Goal: Information Seeking & Learning: Find specific fact

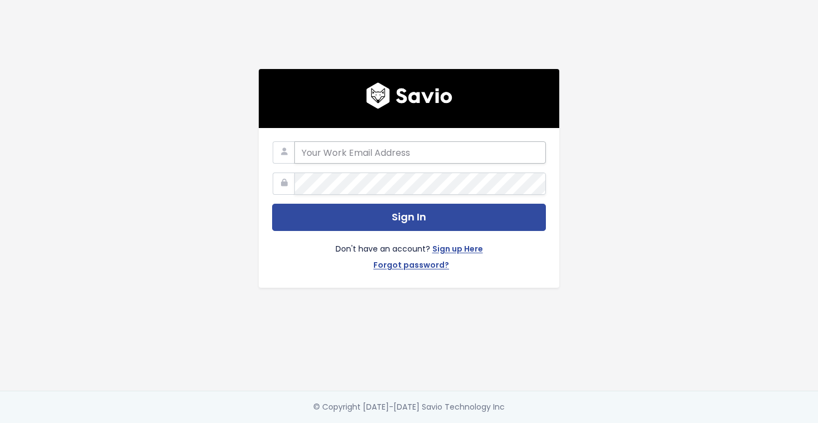
click at [467, 156] on input "email" at bounding box center [421, 152] width 252 height 22
click at [478, 151] on input "email" at bounding box center [421, 152] width 252 height 22
paste input "alyssa@stanwith.me"
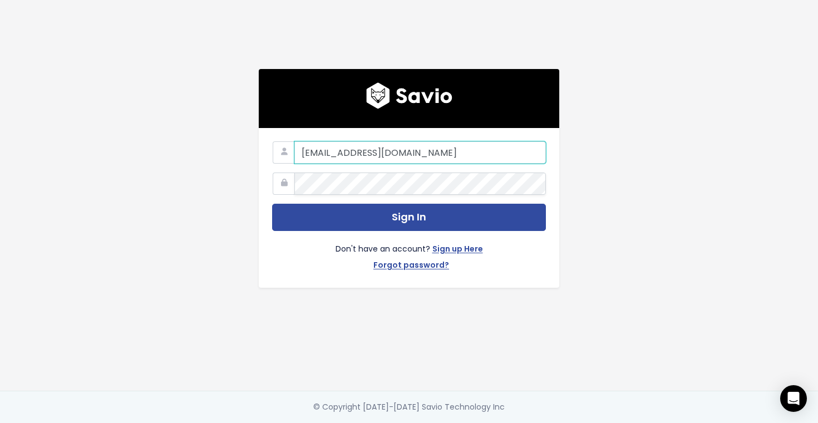
type input "alyssa@stanwith.me"
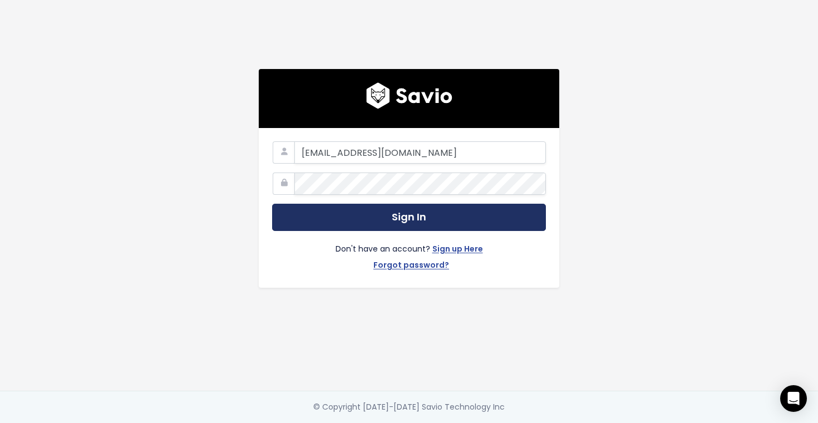
click at [378, 221] on button "Sign In" at bounding box center [409, 217] width 274 height 27
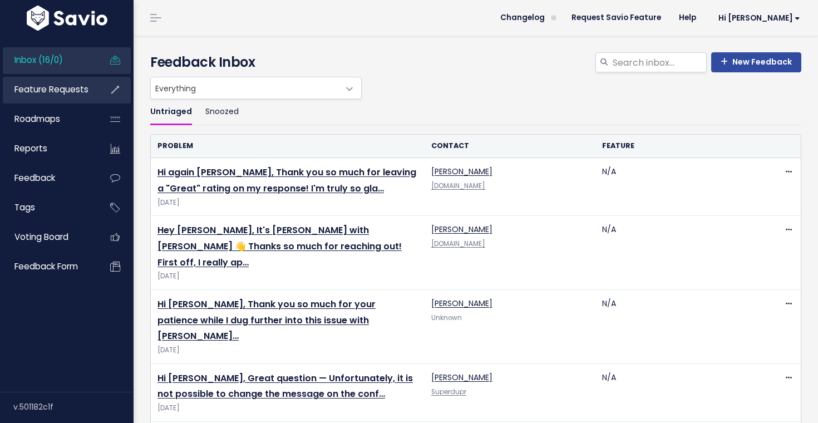
click at [48, 97] on link "Feature Requests" at bounding box center [48, 90] width 90 height 26
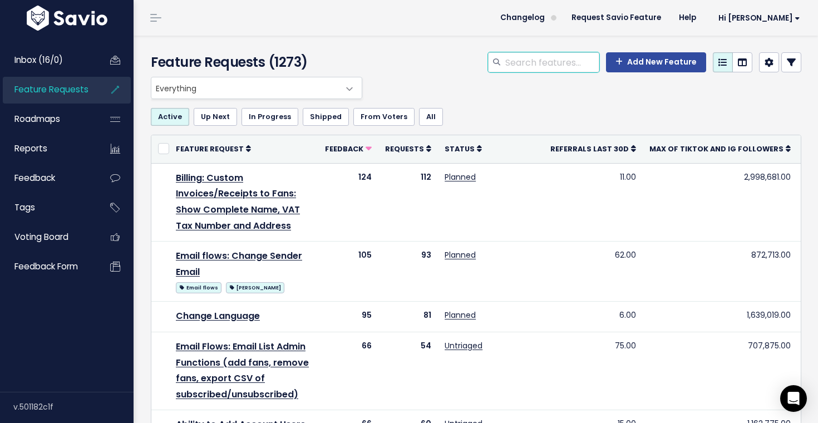
click at [525, 60] on input "search" at bounding box center [551, 62] width 95 height 20
click at [577, 64] on input "search" at bounding box center [551, 62] width 95 height 20
type input "thumbnail"
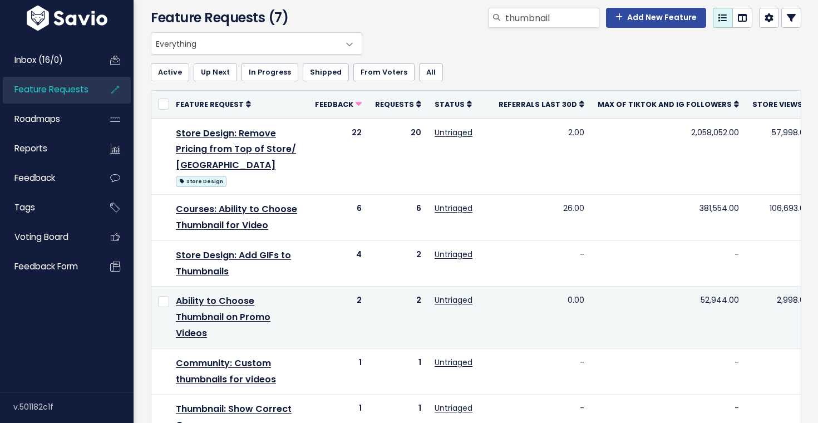
scroll to position [47, 0]
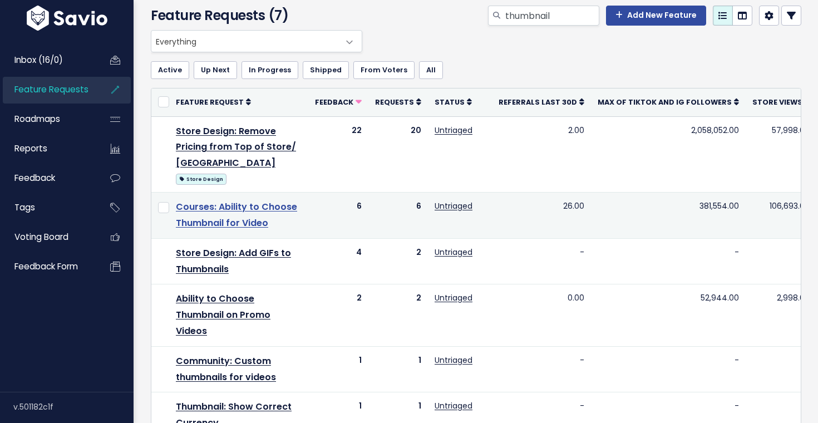
click at [243, 221] on link "Courses: Ability to Choose Thumbnail for Video" at bounding box center [236, 214] width 121 height 29
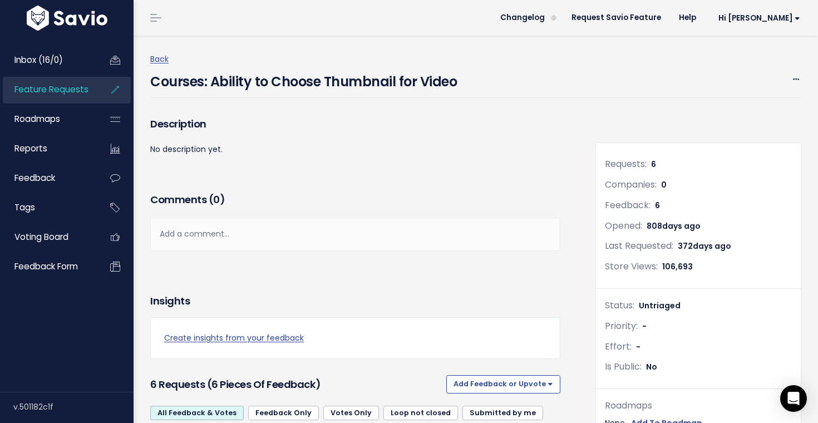
click at [62, 87] on span "Feature Requests" at bounding box center [51, 90] width 74 height 12
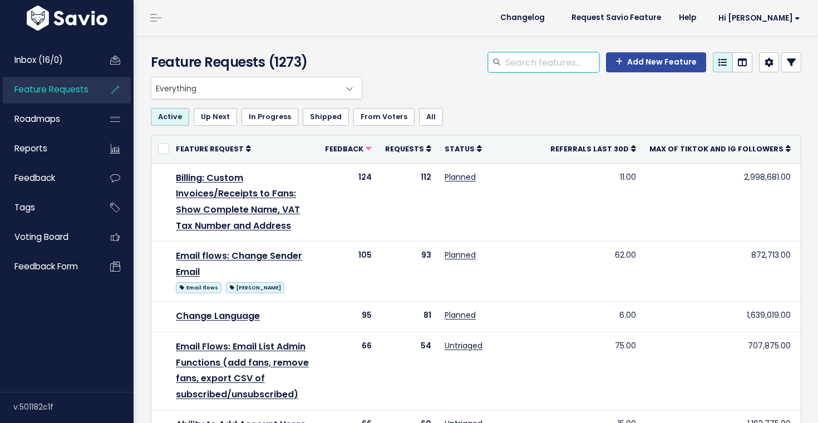
click at [538, 65] on input "search" at bounding box center [551, 62] width 95 height 20
type input "quiz"
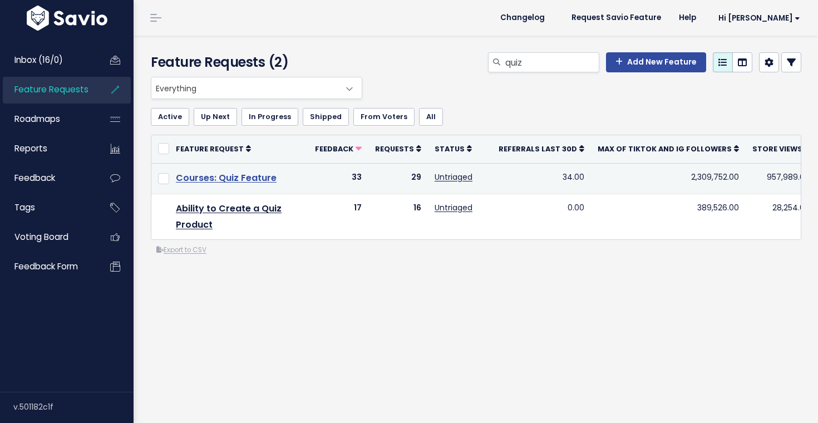
click at [241, 179] on link "Courses: Quiz Feature" at bounding box center [226, 177] width 101 height 13
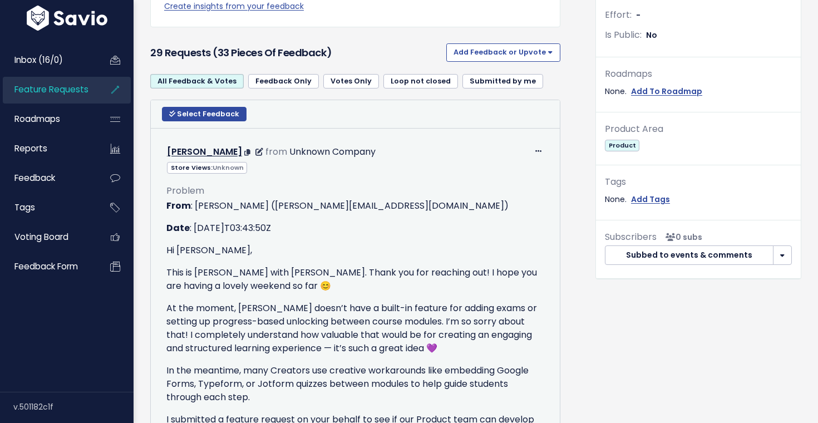
scroll to position [440, 0]
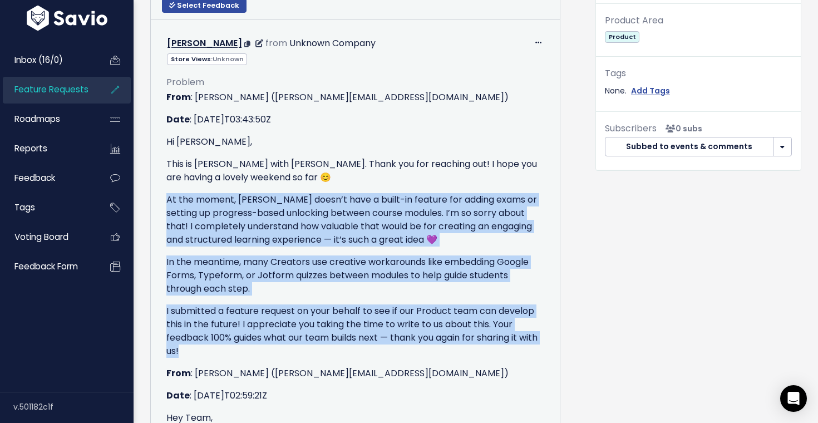
drag, startPoint x: 163, startPoint y: 200, endPoint x: 477, endPoint y: 349, distance: 348.2
click at [477, 349] on div "Problem From : Nikki R (nikki.r@stanwith.me) Date : 2025-10-05T03:43:50Z Hi Ali…" at bounding box center [355, 291] width 395 height 450
copy div "At the moment, Stan doesn’t have a built-in feature for adding exams or setting…"
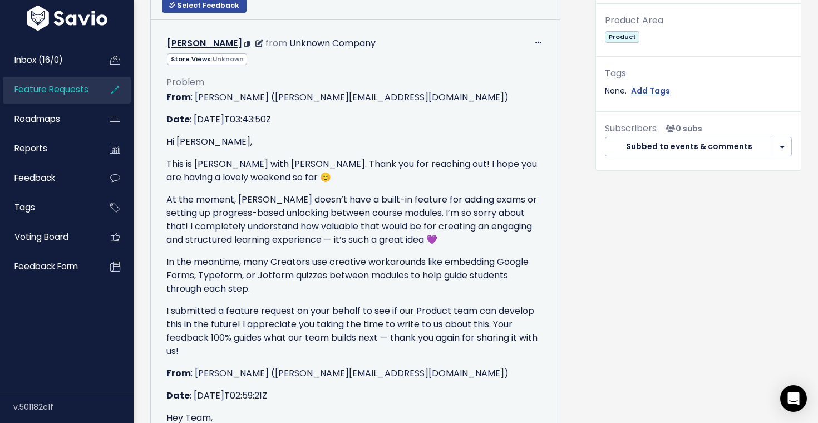
click at [507, 163] on p "This is Nikki with Stan. Thank you for reaching out! I hope you are having a lo…" at bounding box center [355, 171] width 378 height 27
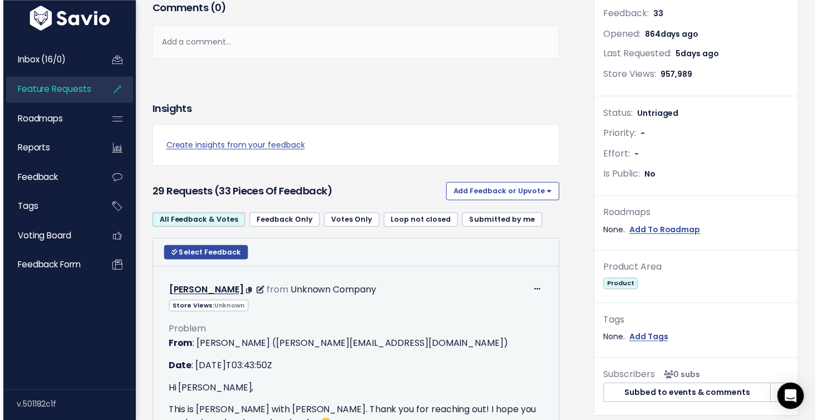
scroll to position [0, 0]
